Goal: Entertainment & Leisure: Consume media (video, audio)

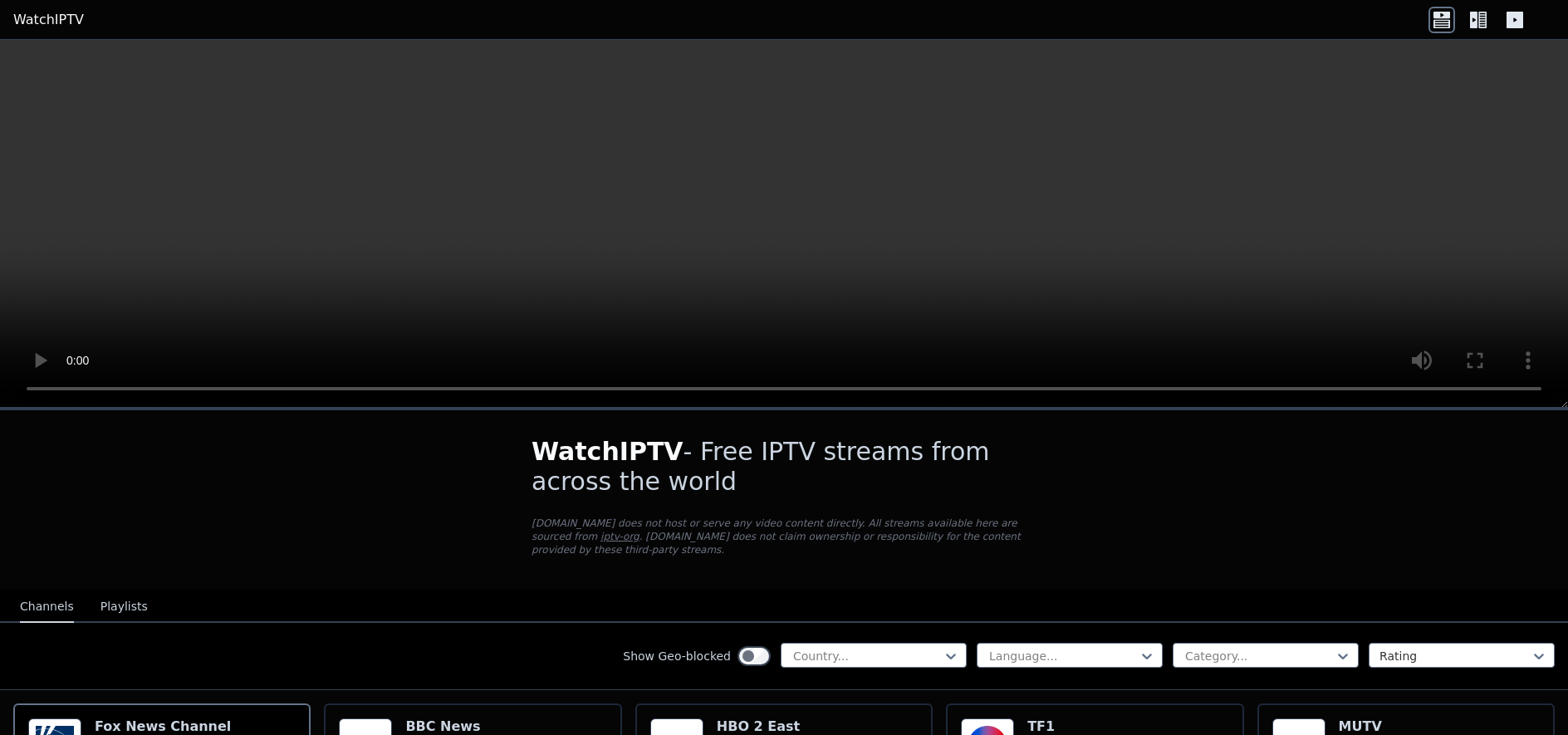
click at [1482, 15] on icon at bounding box center [1482, 20] width 8 height 17
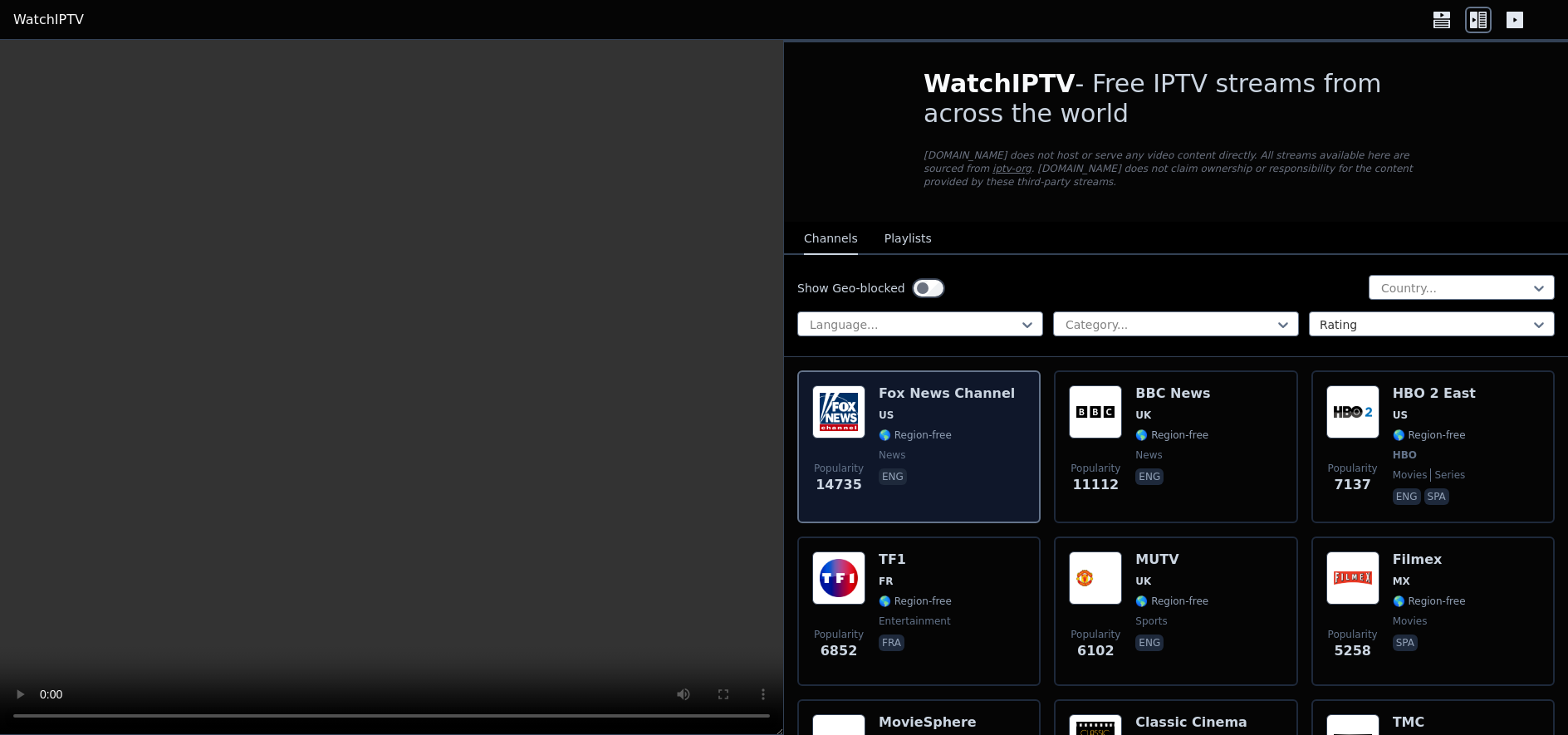
click at [876, 424] on div "Popularity 14735 [PERSON_NAME] US 🌎 Region-free news eng" at bounding box center [919, 447] width 213 height 122
click at [933, 451] on span "news" at bounding box center [947, 455] width 136 height 13
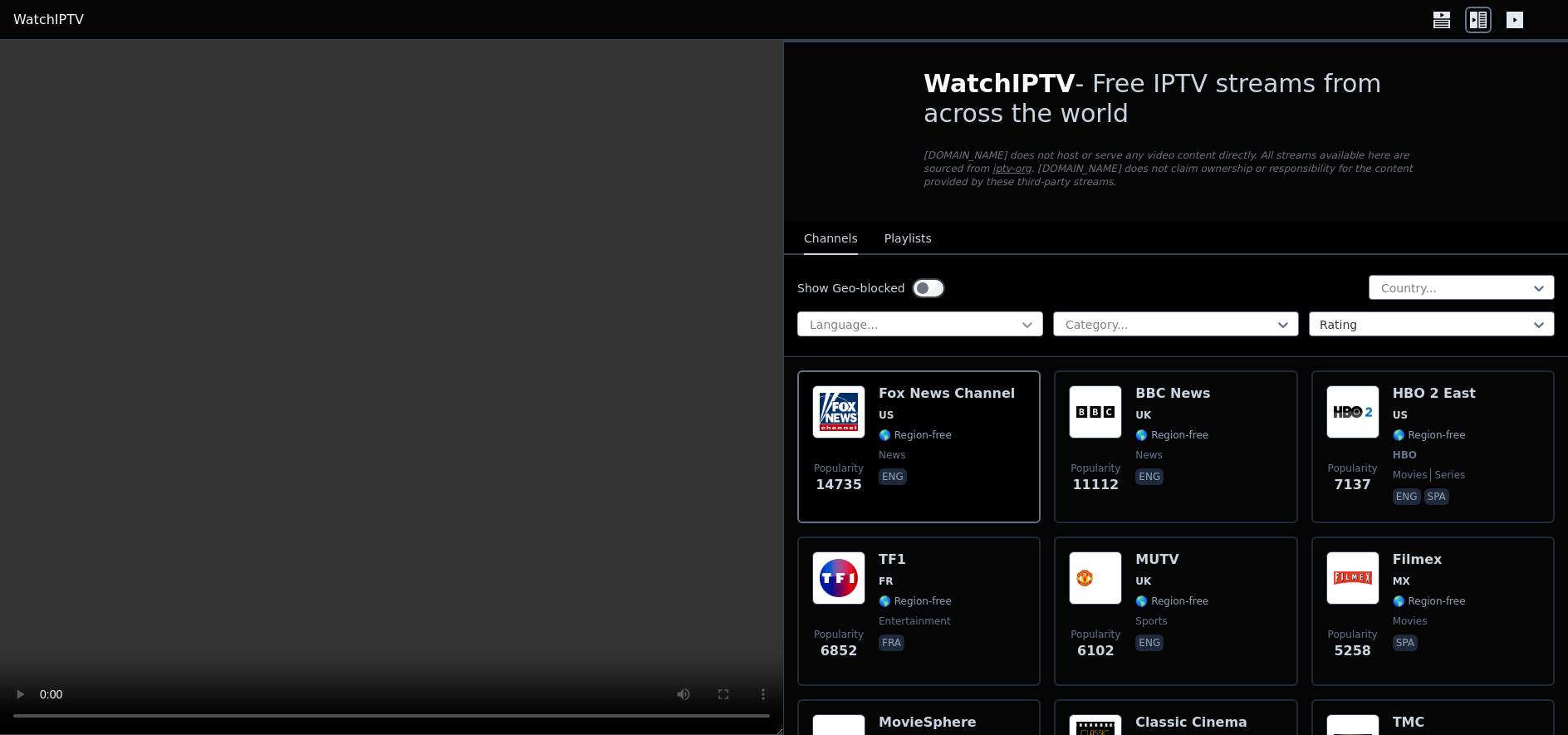
click at [1020, 322] on icon at bounding box center [1028, 325] width 17 height 17
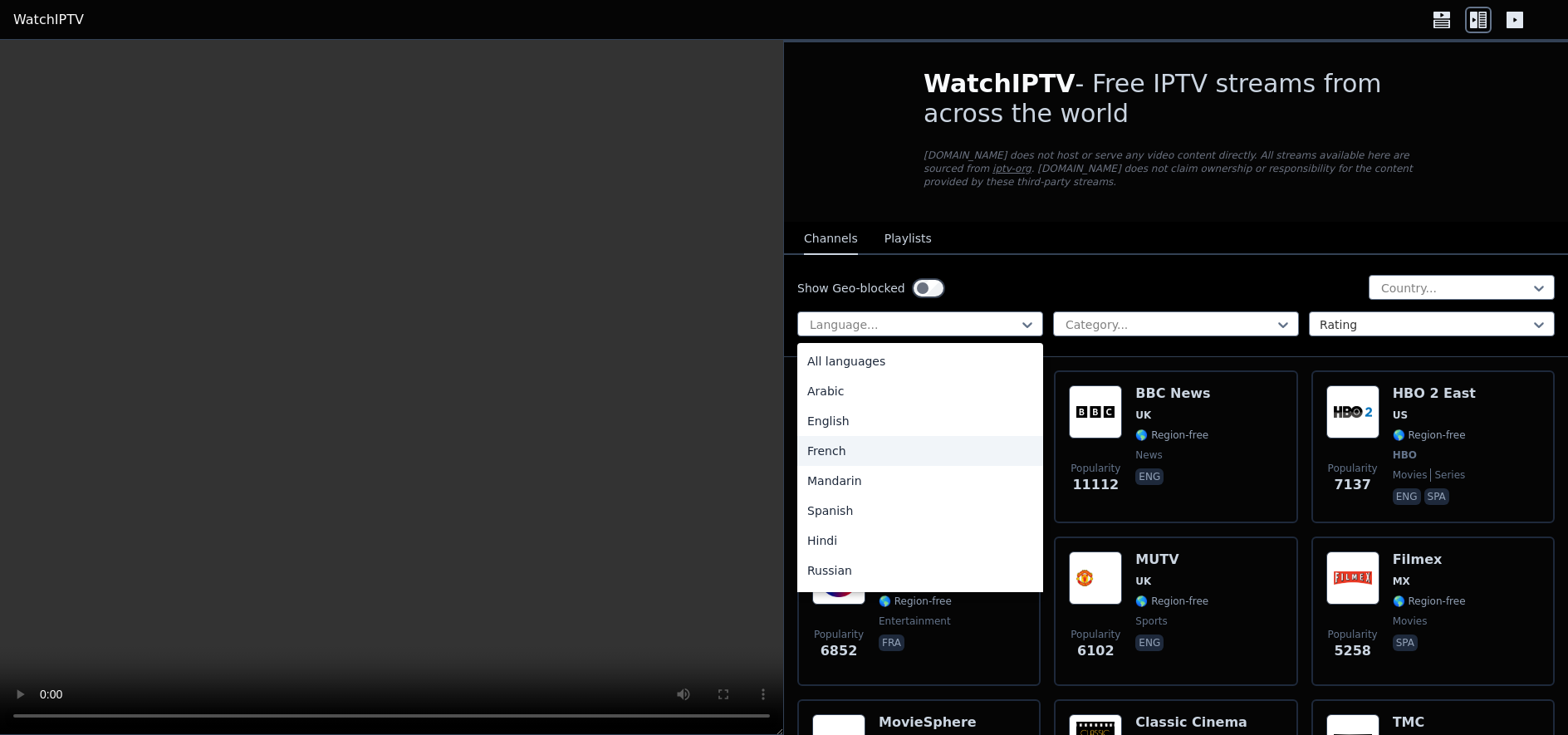
click at [840, 442] on div "French" at bounding box center [920, 450] width 246 height 30
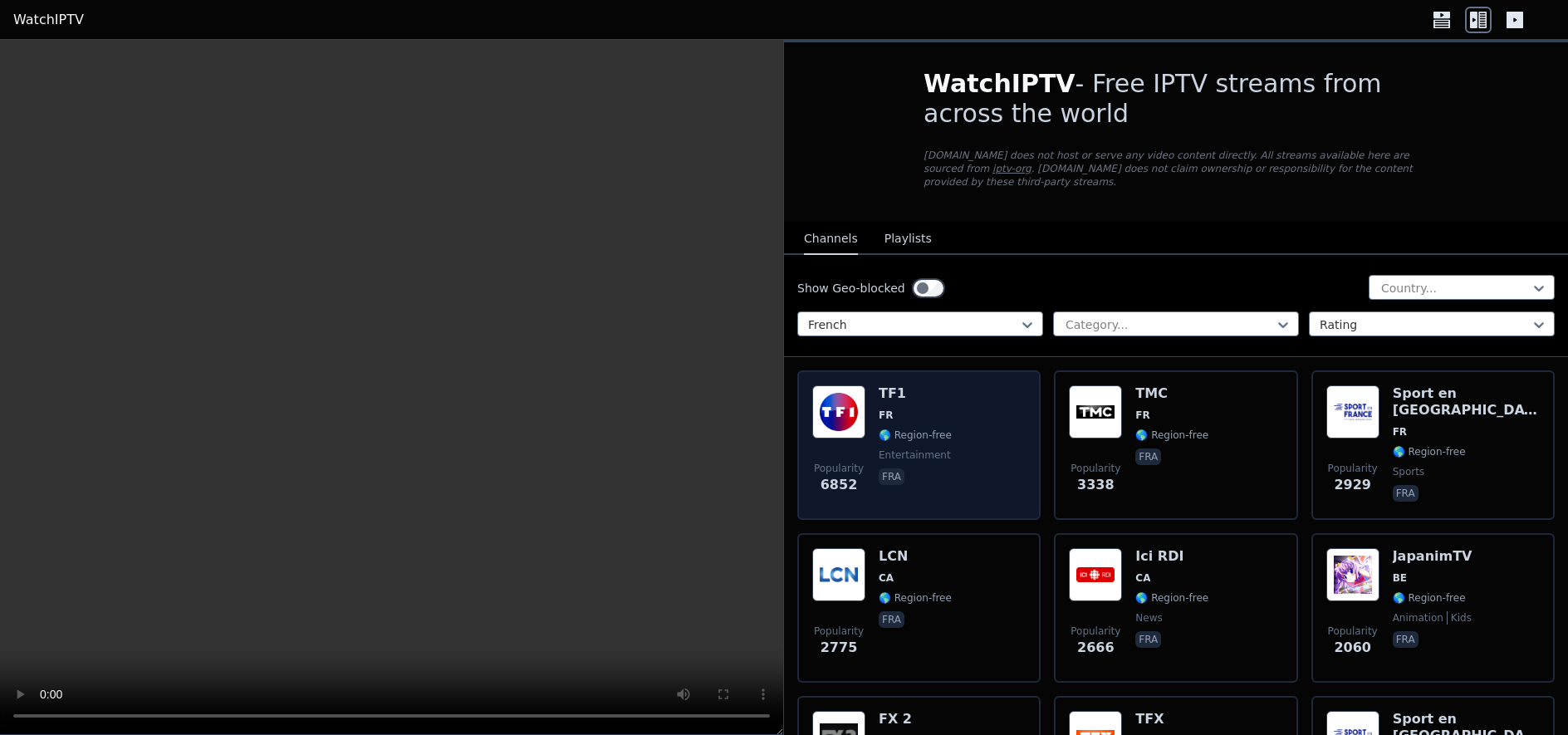
click at [914, 433] on span "🌎 Region-free" at bounding box center [916, 435] width 74 height 13
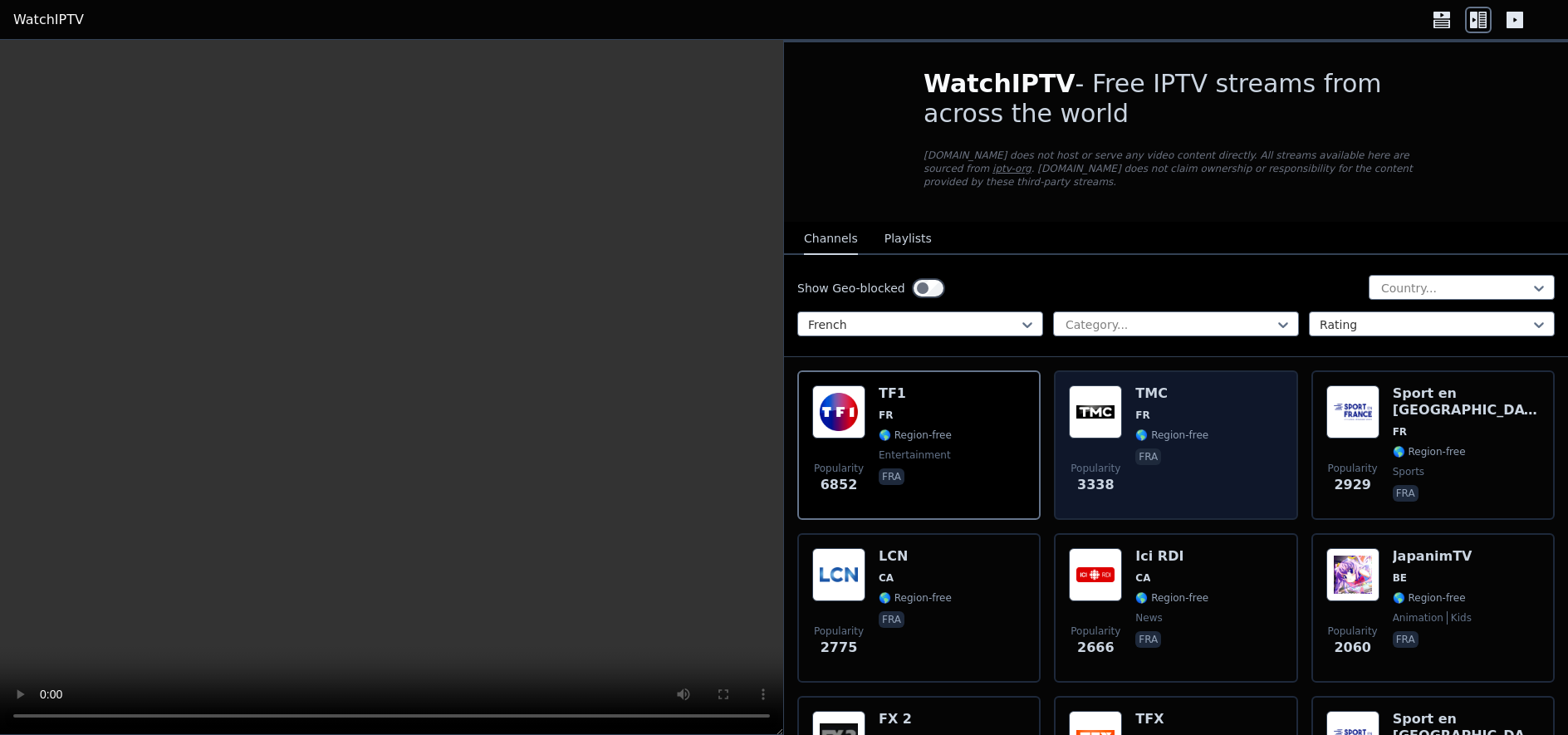
click at [1146, 422] on div "TMC FR 🌎 Region-free fra" at bounding box center [1172, 445] width 74 height 120
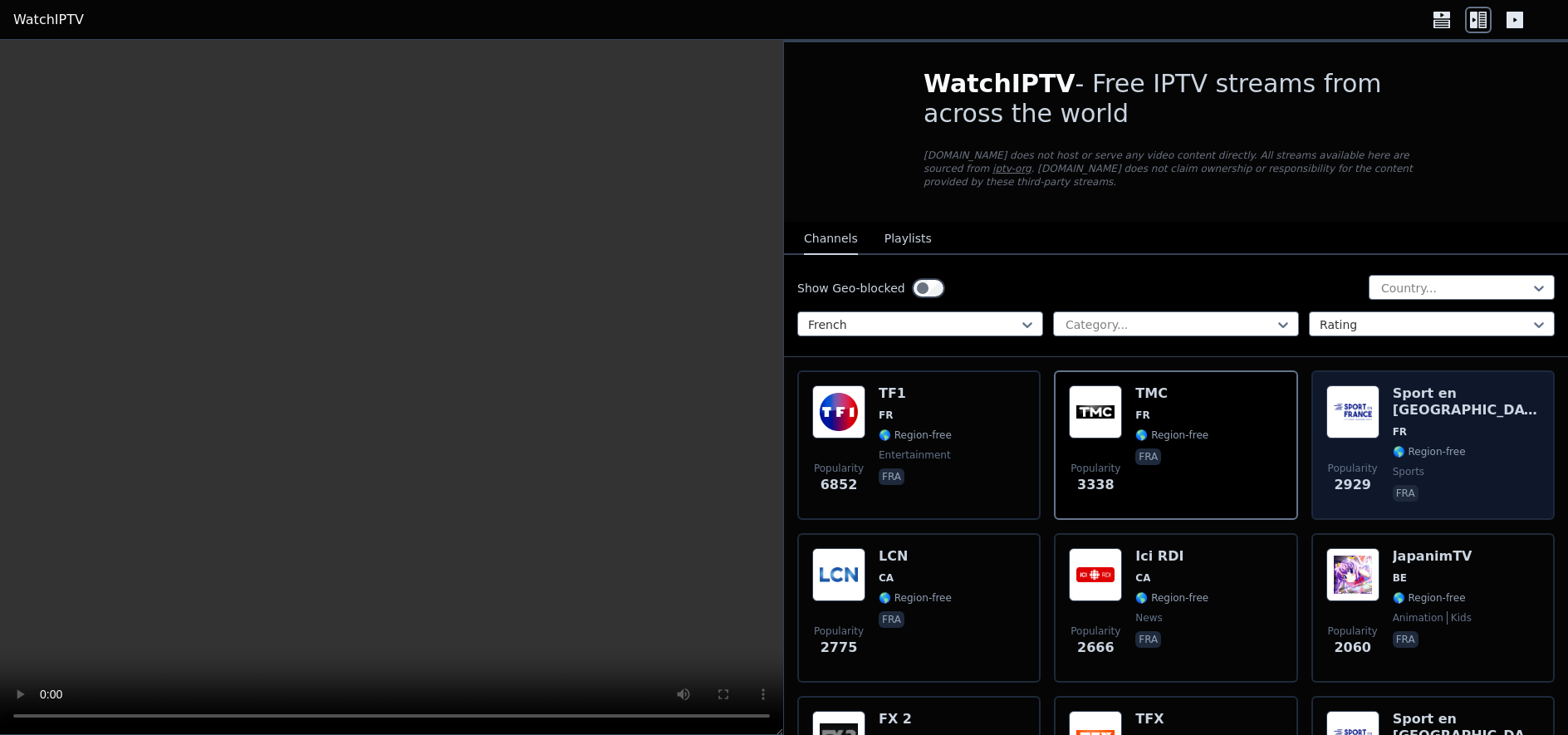
click at [1409, 423] on div "Sport en [GEOGRAPHIC_DATA] FR 🌎 Region-free sports fra" at bounding box center [1466, 445] width 147 height 120
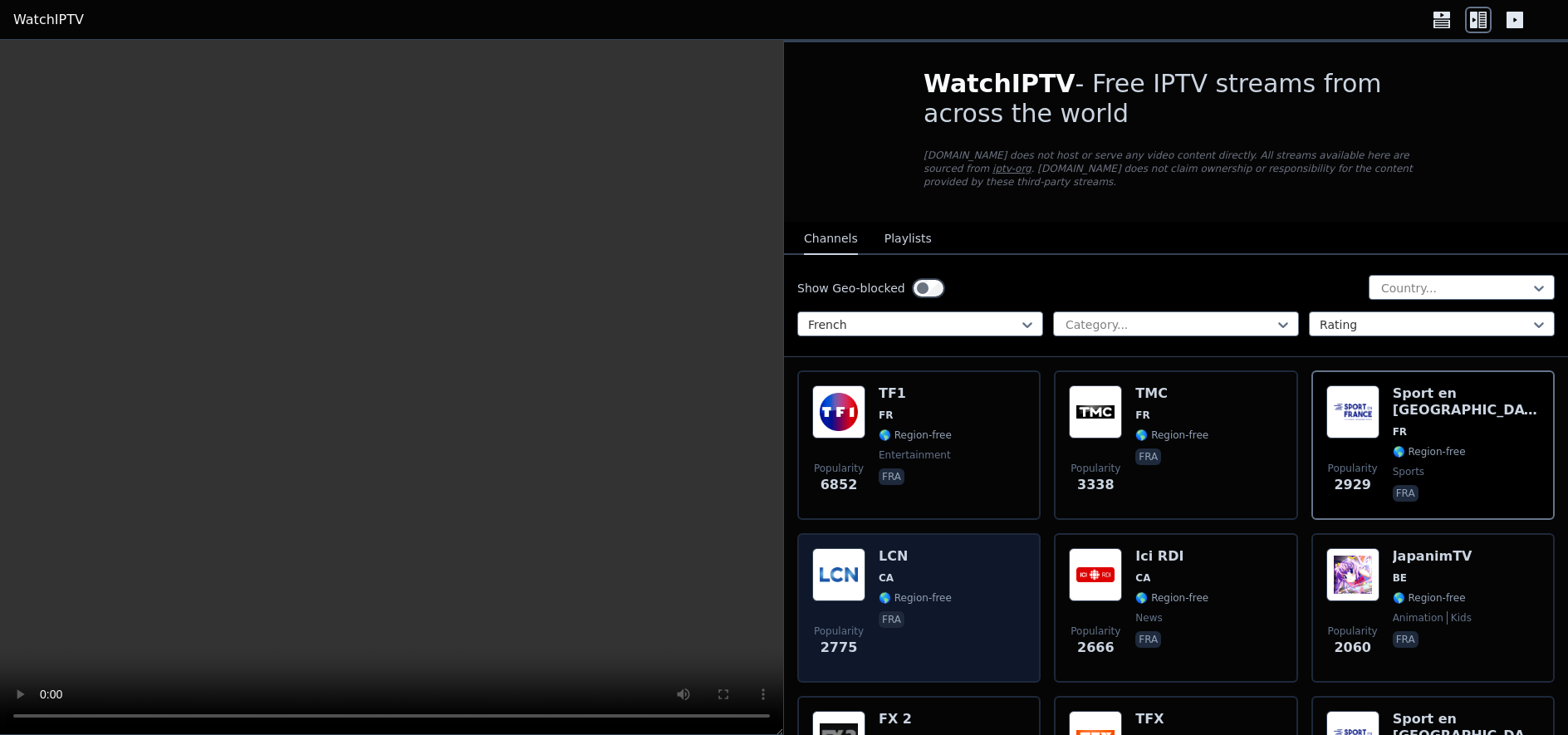
click at [920, 593] on span "🌎 Region-free" at bounding box center [916, 597] width 74 height 13
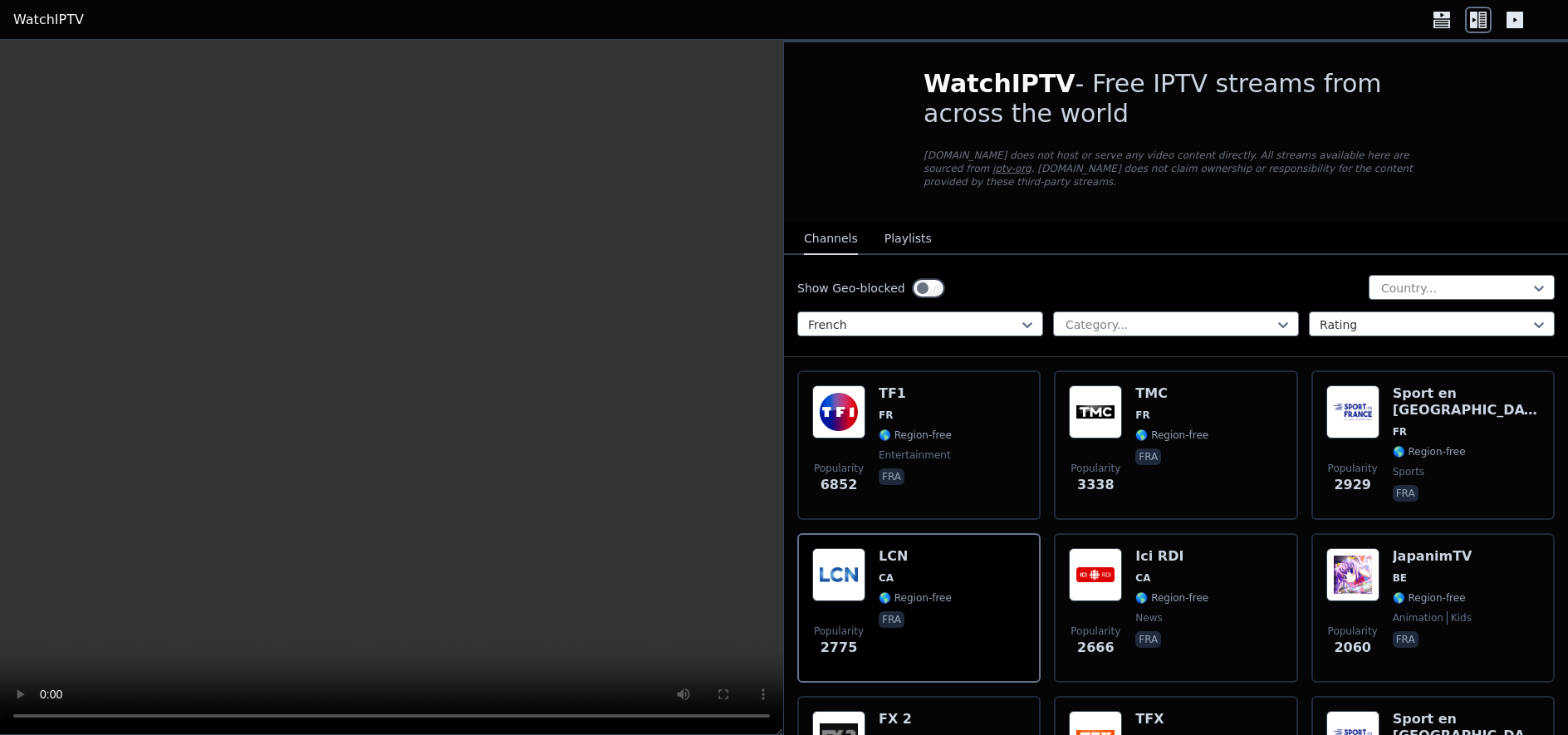
click at [406, 590] on video at bounding box center [391, 386] width 784 height 694
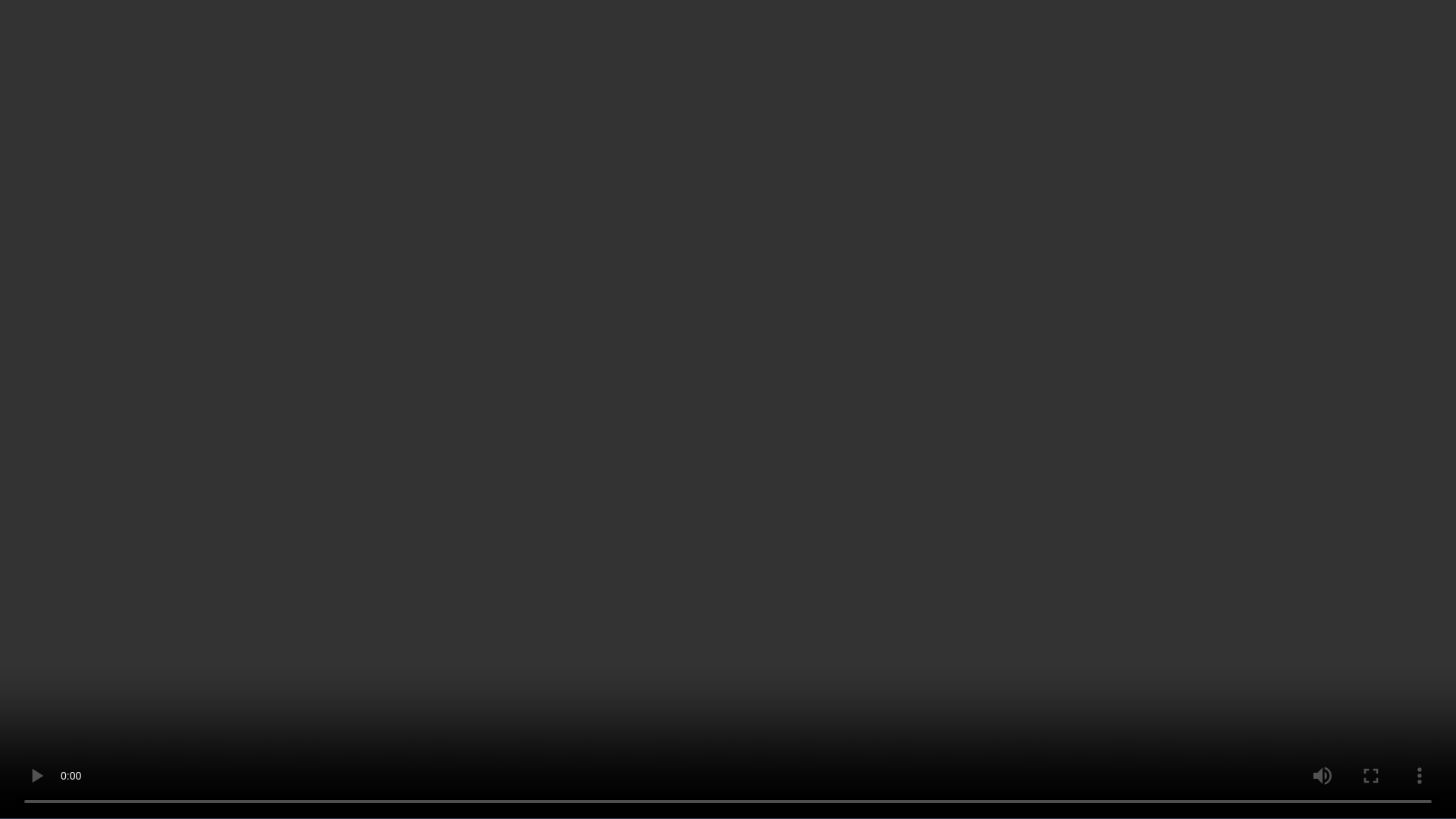
click at [1258, 516] on video at bounding box center [728, 409] width 1456 height 819
click at [143, 671] on video at bounding box center [728, 409] width 1456 height 819
click at [1365, 612] on video at bounding box center [728, 409] width 1456 height 819
click at [933, 609] on video at bounding box center [728, 409] width 1456 height 819
